Goal: Task Accomplishment & Management: Manage account settings

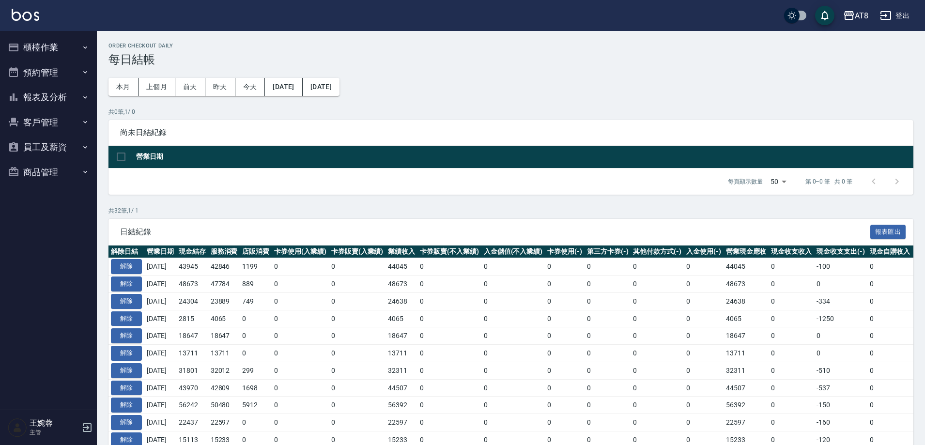
click at [50, 48] on button "櫃檯作業" at bounding box center [48, 47] width 89 height 25
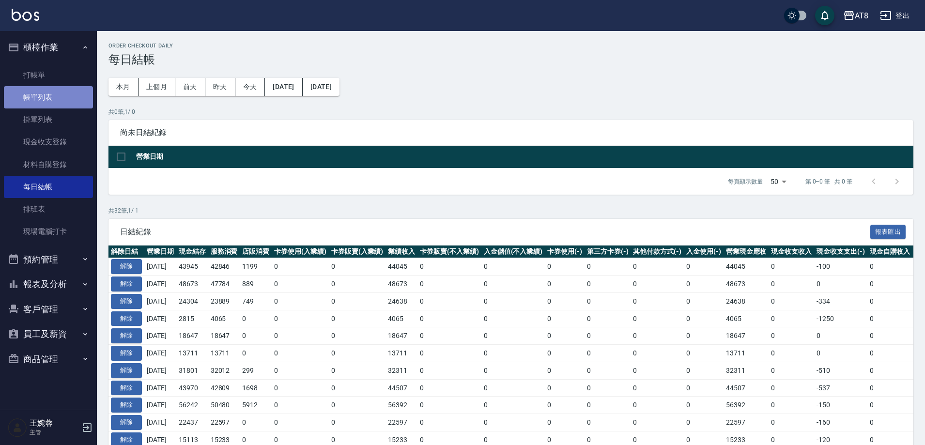
click at [57, 94] on link "帳單列表" at bounding box center [48, 97] width 89 height 22
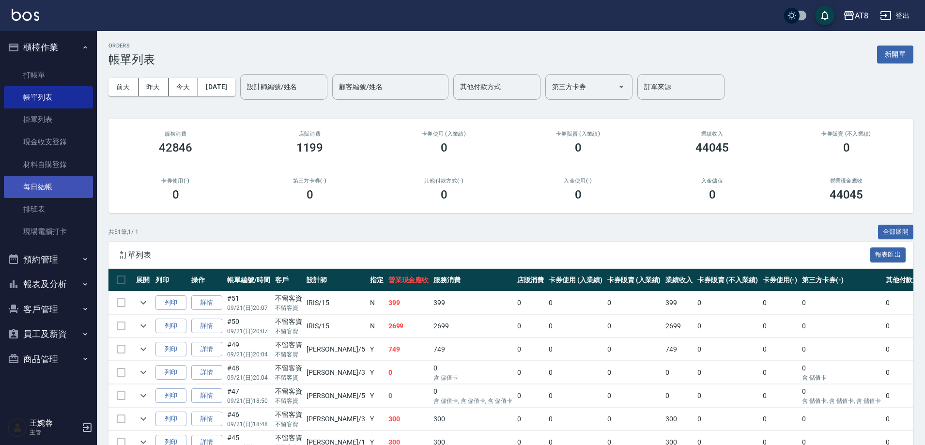
click at [56, 187] on link "每日結帳" at bounding box center [48, 187] width 89 height 22
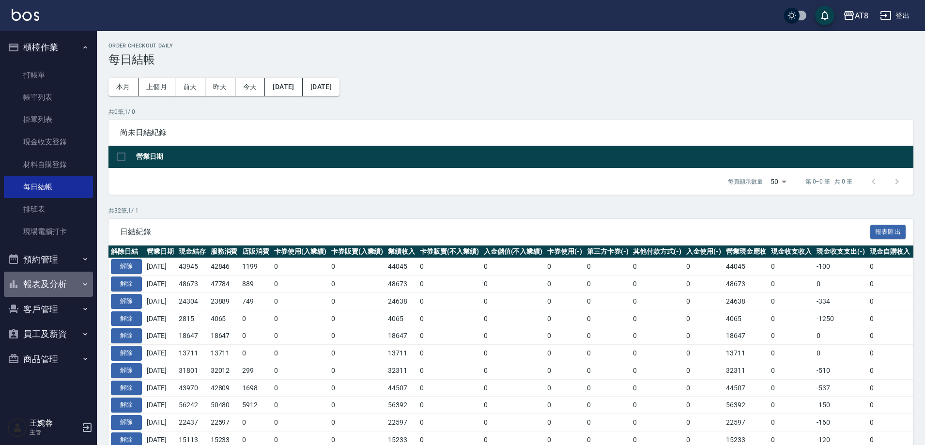
click at [67, 280] on button "報表及分析" at bounding box center [48, 284] width 89 height 25
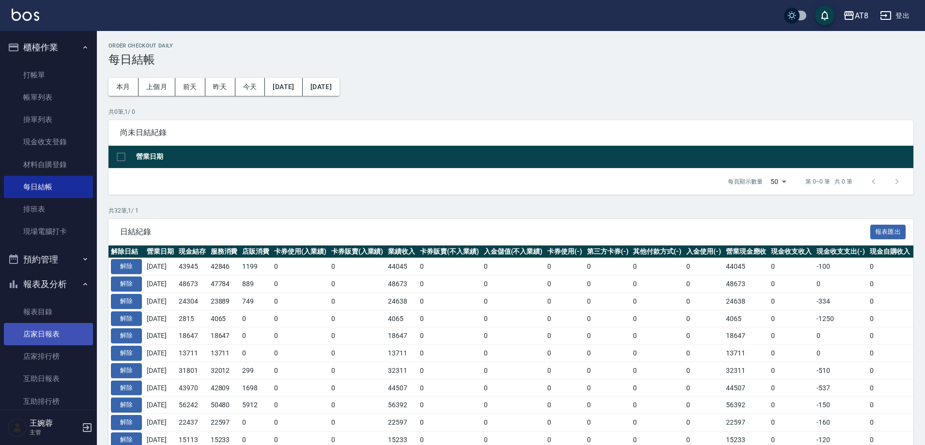
click at [61, 332] on link "店家日報表" at bounding box center [48, 334] width 89 height 22
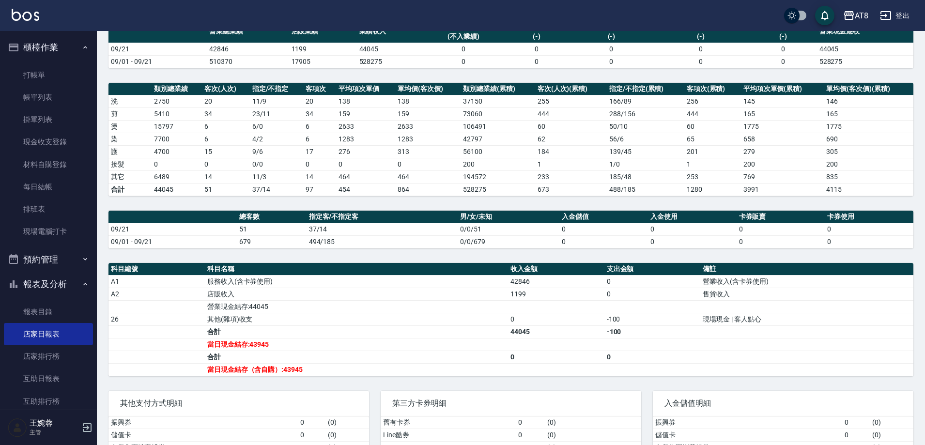
scroll to position [90, 0]
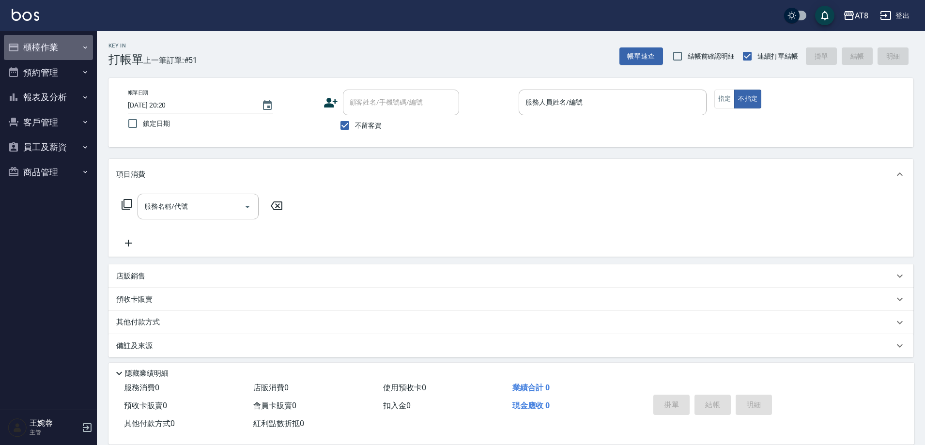
click at [50, 49] on button "櫃檯作業" at bounding box center [48, 47] width 89 height 25
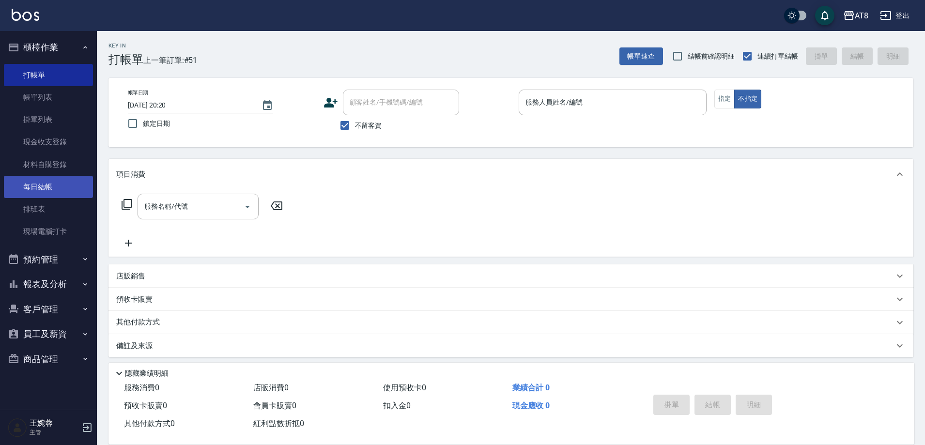
click at [55, 183] on link "每日結帳" at bounding box center [48, 187] width 89 height 22
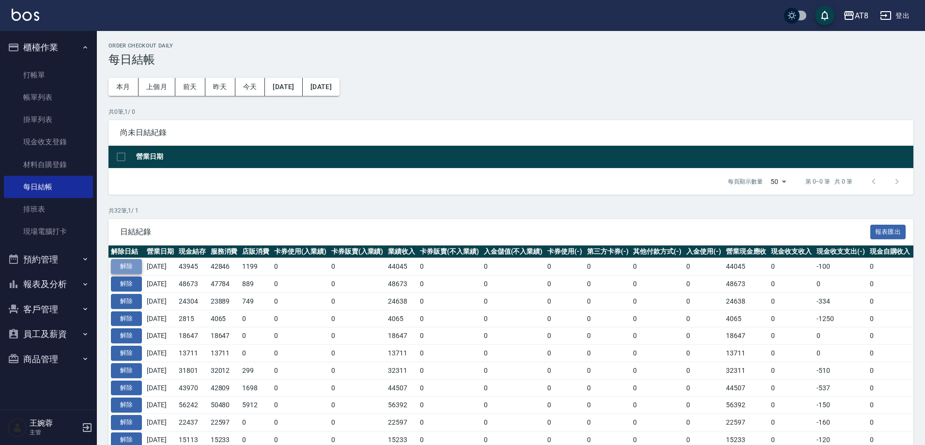
click at [135, 274] on button "解除" at bounding box center [126, 266] width 31 height 15
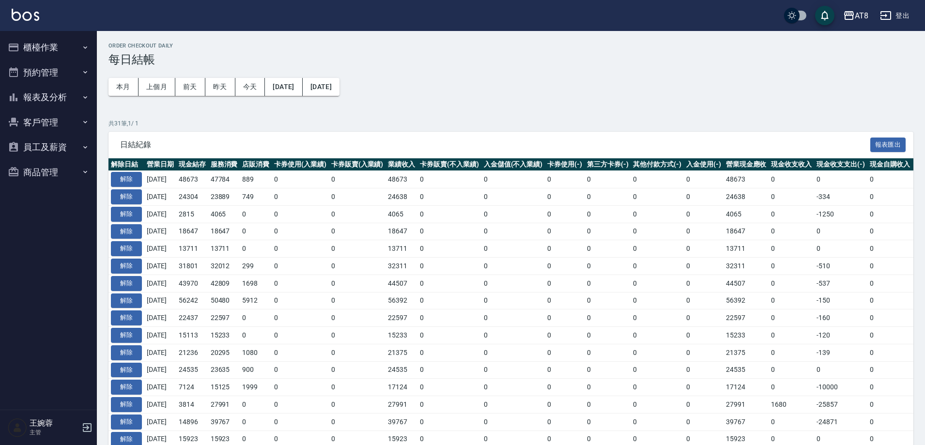
click at [44, 44] on button "櫃檯作業" at bounding box center [48, 47] width 89 height 25
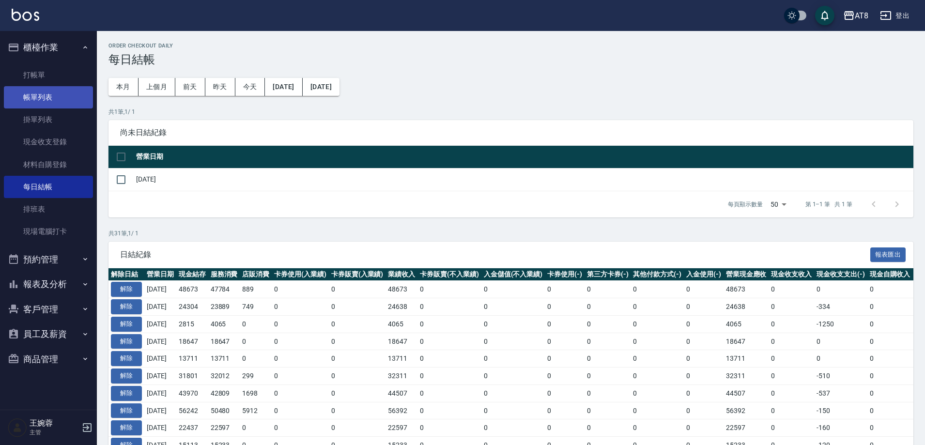
click at [53, 100] on link "帳單列表" at bounding box center [48, 97] width 89 height 22
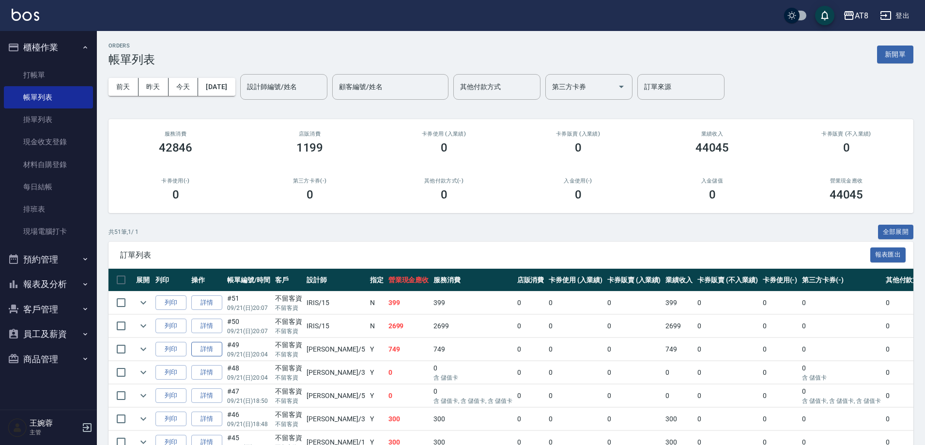
click at [219, 357] on link "詳情" at bounding box center [206, 349] width 31 height 15
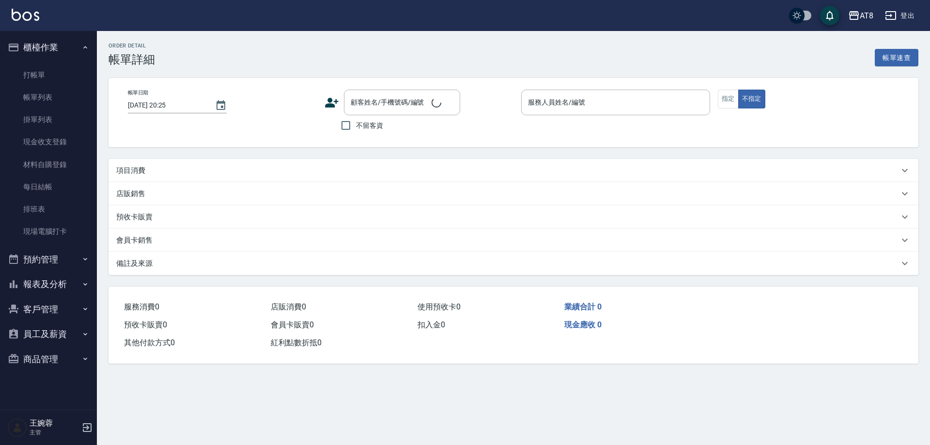
type input "[DATE] 20:04"
checkbox input "true"
type input "[PERSON_NAME]-5"
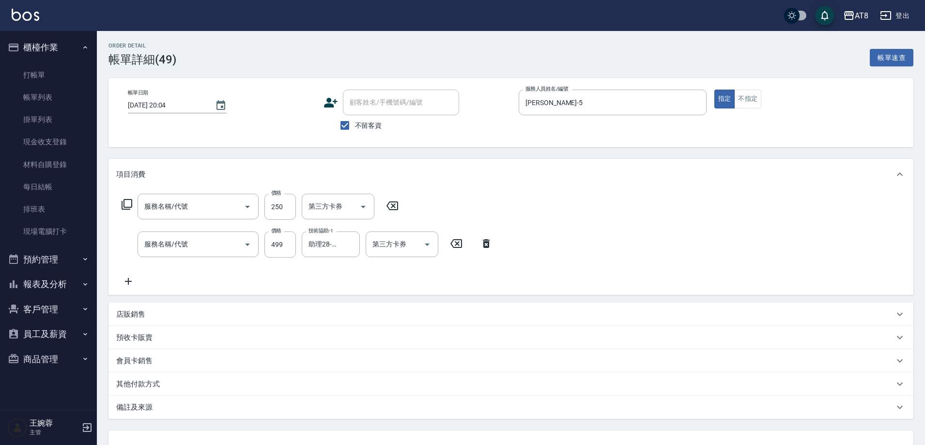
type input "入金剪250(20250)"
type input "入金SPA499(60499)"
click at [392, 212] on icon at bounding box center [392, 206] width 24 height 12
click at [424, 249] on icon "Open" at bounding box center [427, 244] width 12 height 12
click at [426, 242] on icon "Open" at bounding box center [427, 244] width 12 height 12
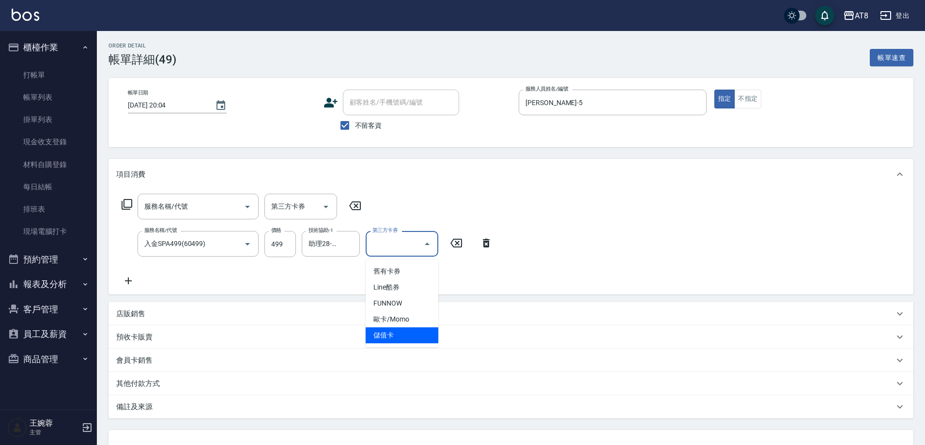
click at [406, 338] on span "儲值卡" at bounding box center [402, 335] width 73 height 16
type input "儲值卡"
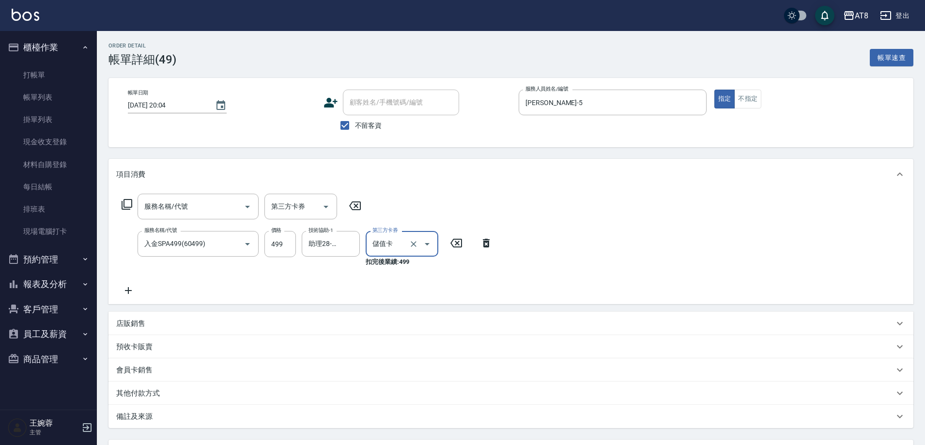
scroll to position [81, 0]
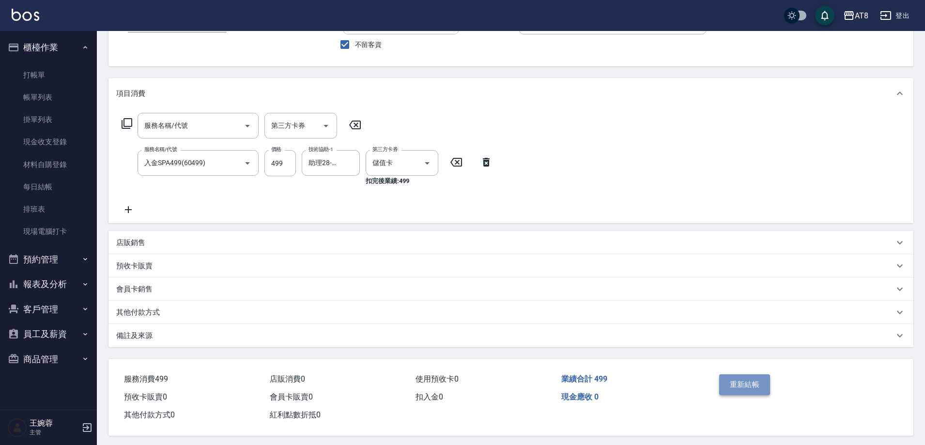
click at [738, 395] on button "重新結帳" at bounding box center [744, 384] width 51 height 20
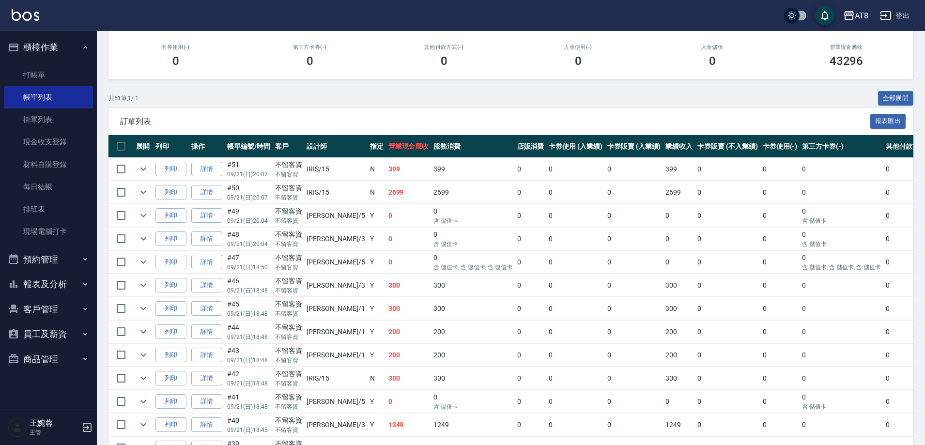
scroll to position [135, 0]
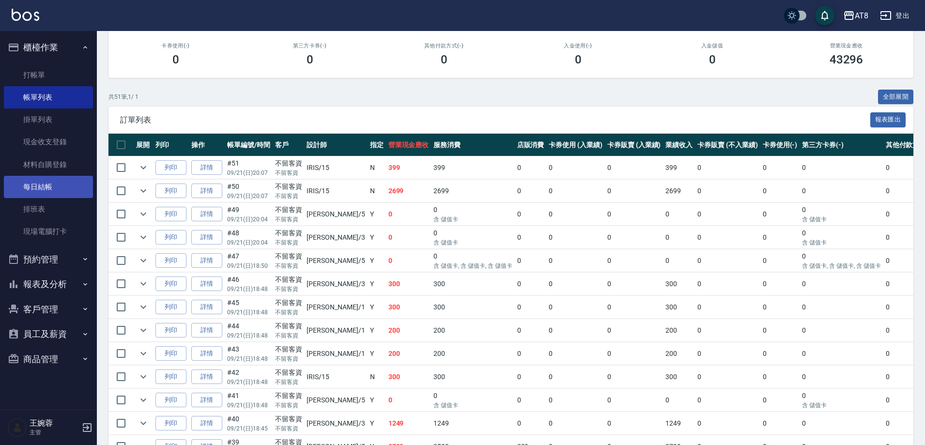
click at [41, 187] on link "每日結帳" at bounding box center [48, 187] width 89 height 22
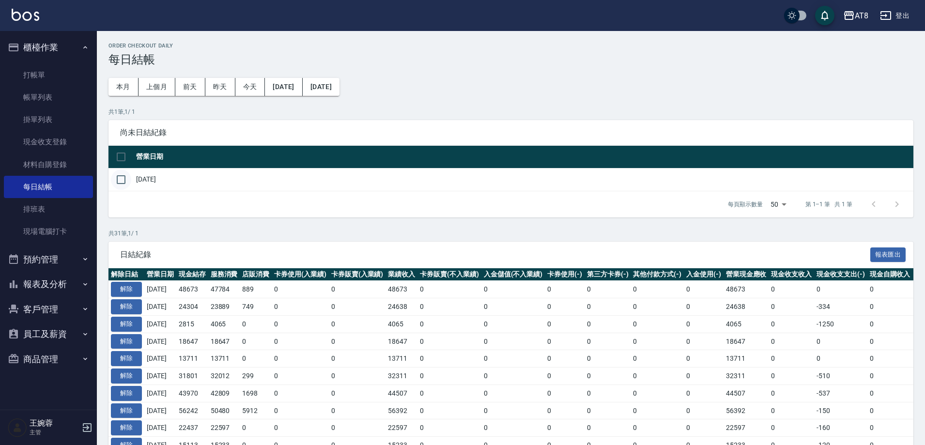
click at [122, 188] on input "checkbox" at bounding box center [121, 179] width 20 height 20
checkbox input "true"
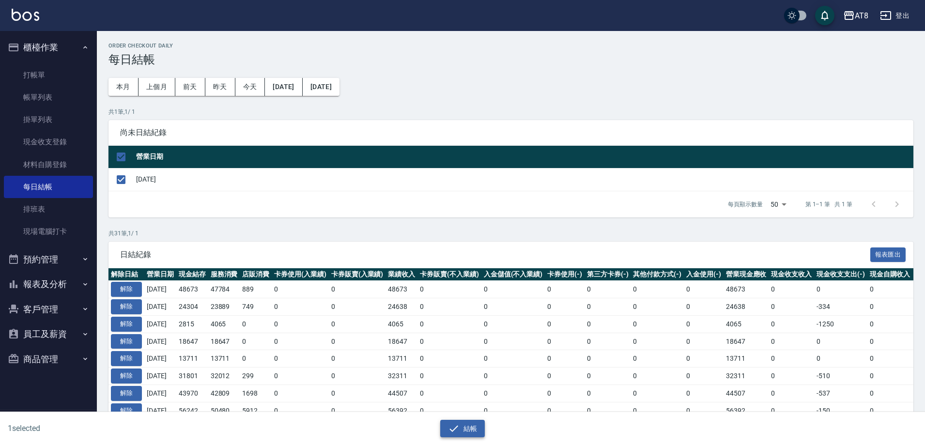
click at [466, 420] on button "結帳" at bounding box center [462, 429] width 45 height 18
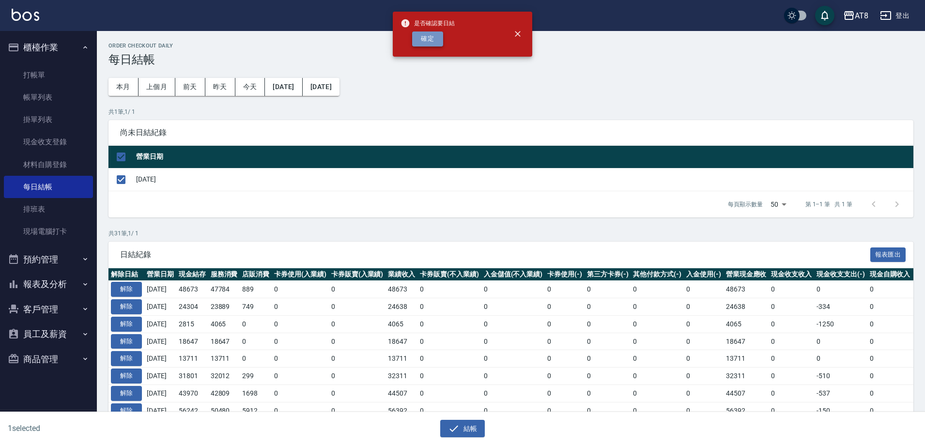
click at [429, 46] on button "確定" at bounding box center [427, 38] width 31 height 15
checkbox input "false"
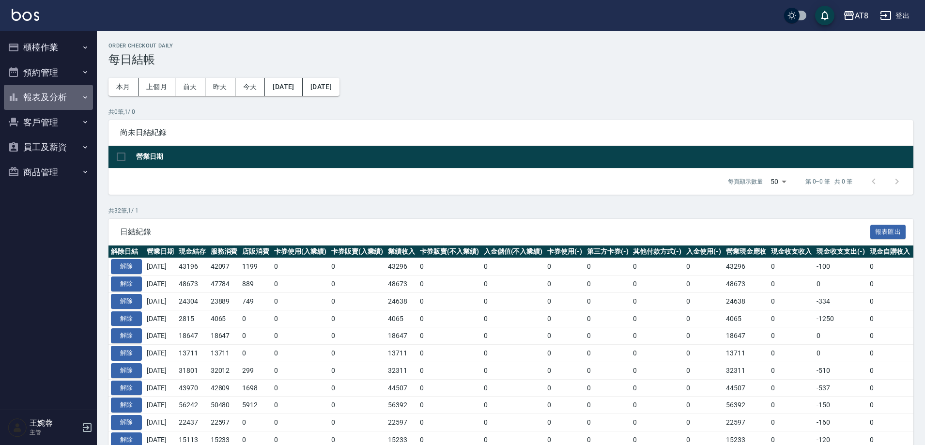
click at [52, 86] on button "報表及分析" at bounding box center [48, 97] width 89 height 25
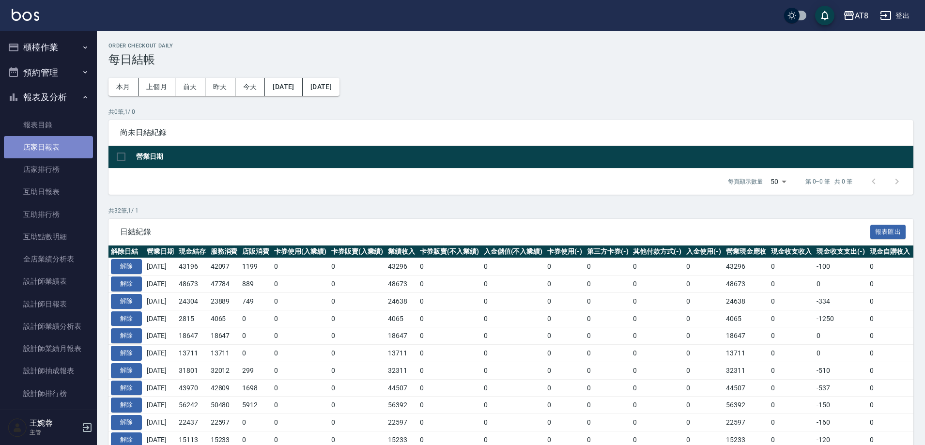
click at [56, 151] on link "店家日報表" at bounding box center [48, 147] width 89 height 22
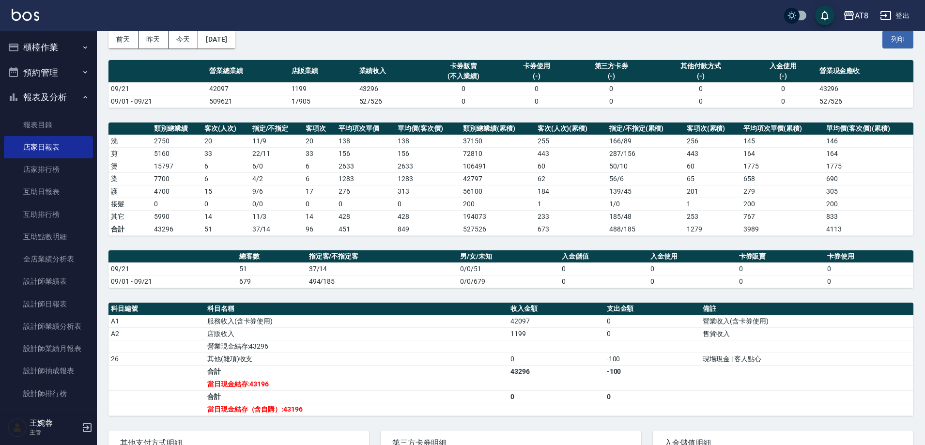
scroll to position [123, 0]
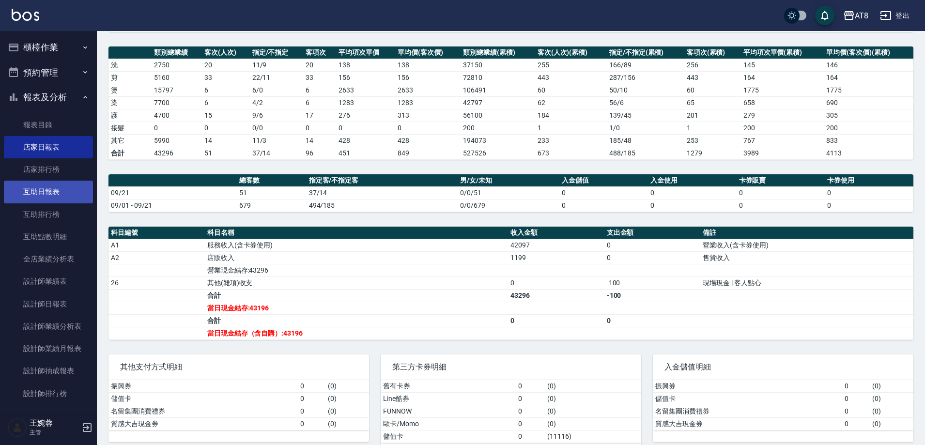
click at [58, 198] on link "互助日報表" at bounding box center [48, 192] width 89 height 22
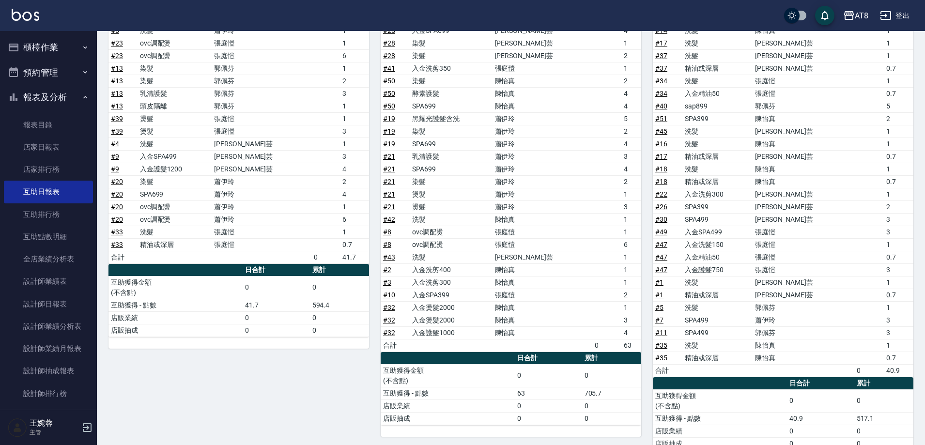
scroll to position [408, 0]
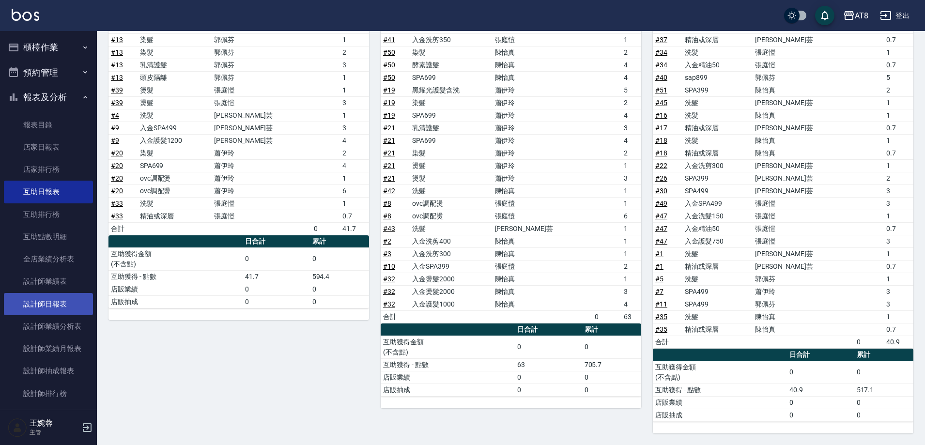
click at [29, 299] on link "設計師日報表" at bounding box center [48, 304] width 89 height 22
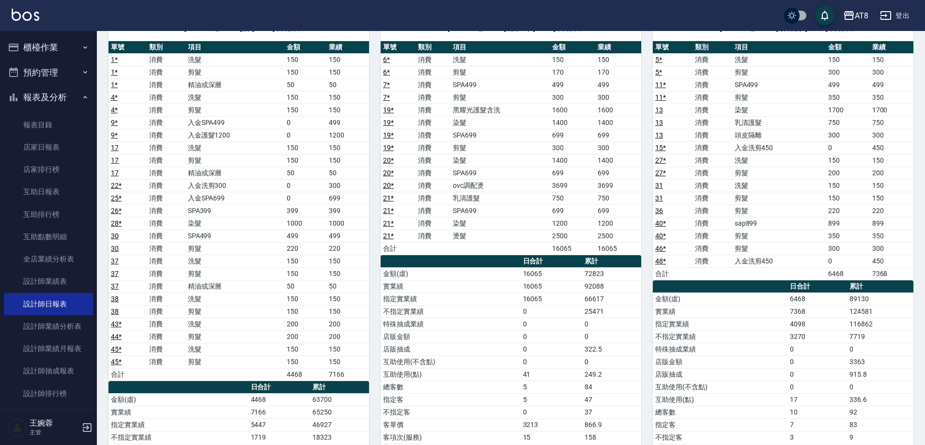
scroll to position [119, 0]
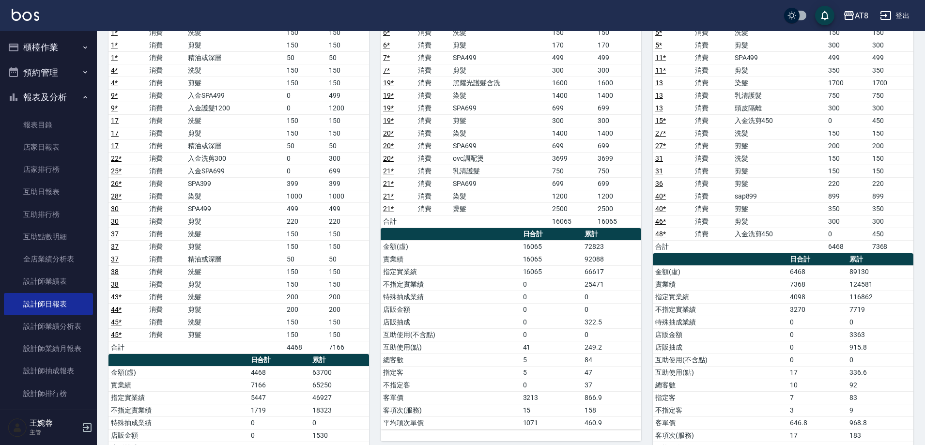
drag, startPoint x: 0, startPoint y: 444, endPoint x: 256, endPoint y: 127, distance: 407.4
click at [256, 127] on td "剪髮" at bounding box center [234, 133] width 99 height 13
